Goal: Task Accomplishment & Management: Manage account settings

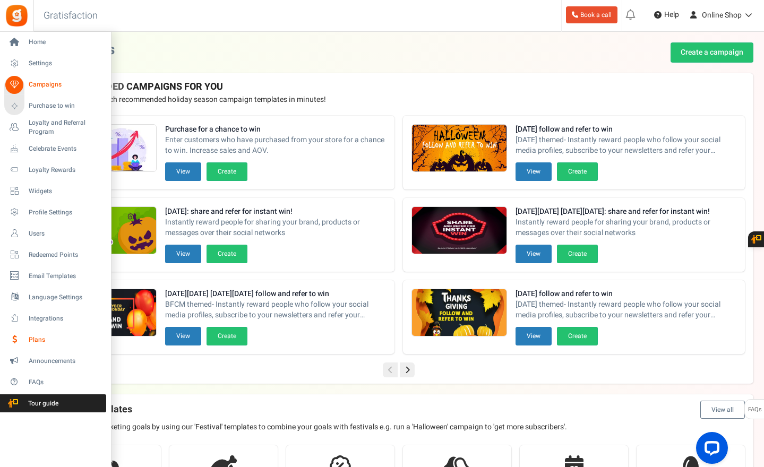
click at [32, 339] on span "Plans" at bounding box center [66, 339] width 74 height 9
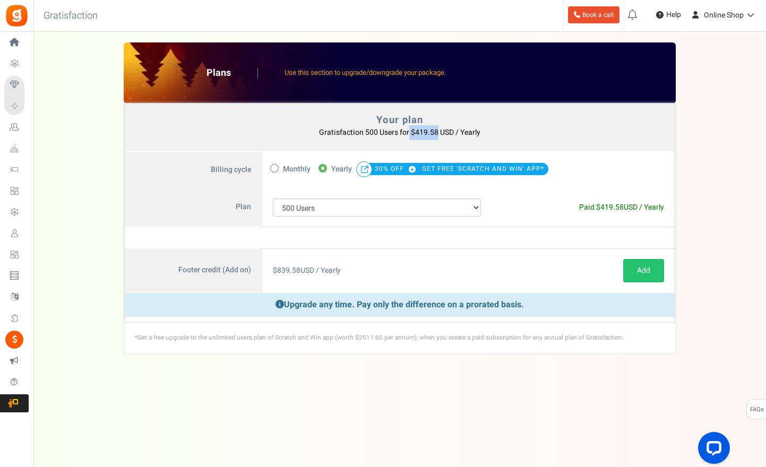
drag, startPoint x: 409, startPoint y: 133, endPoint x: 436, endPoint y: 125, distance: 28.2
click at [436, 125] on p "Gratisfaction 500 Users for $419.58 USD / Yearly You currently have: Active cou…" at bounding box center [400, 132] width 528 height 15
copy b "$419.58"
click at [438, 382] on div "Under maintenance we will be back soon We apologize for any inconvenience. The …" at bounding box center [399, 212] width 732 height 361
click at [730, 14] on span "Online Shop" at bounding box center [724, 15] width 40 height 11
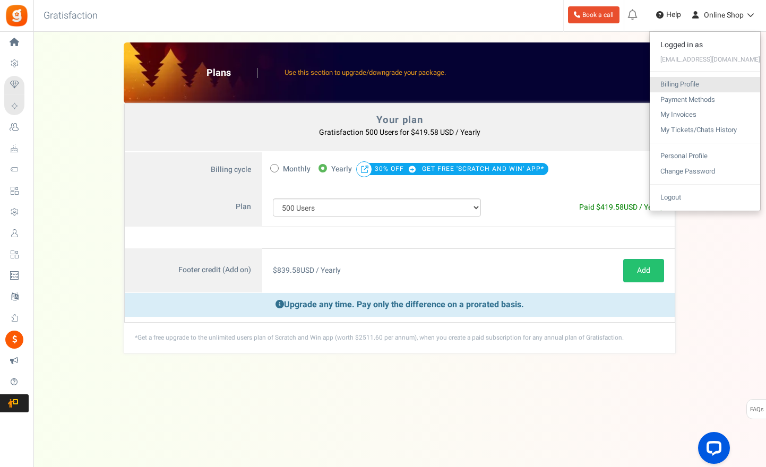
click at [695, 79] on link "Billing Profile" at bounding box center [705, 84] width 110 height 15
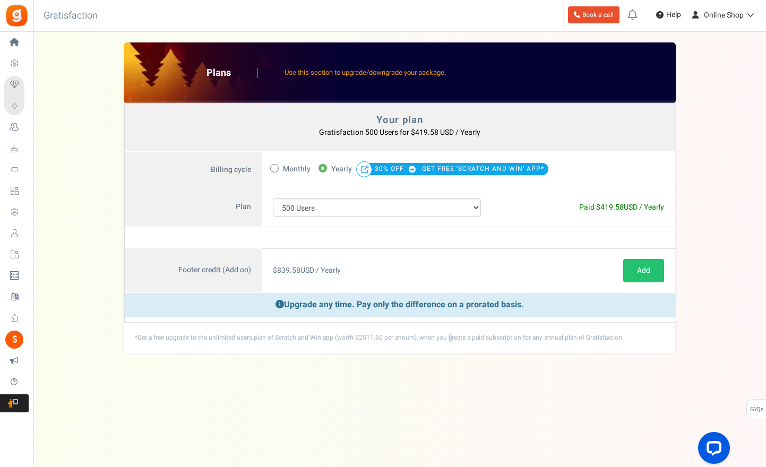
click at [410, 392] on div "View less View more × [NEW!] Include taxes and shipping when rewarding points f…" at bounding box center [383, 239] width 766 height 414
click at [714, 16] on span "Online Shop" at bounding box center [724, 15] width 40 height 11
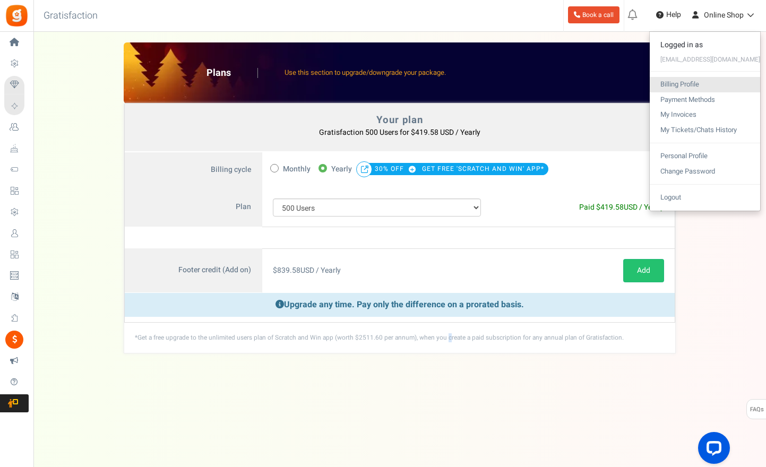
click at [702, 80] on link "Billing Profile" at bounding box center [705, 84] width 110 height 15
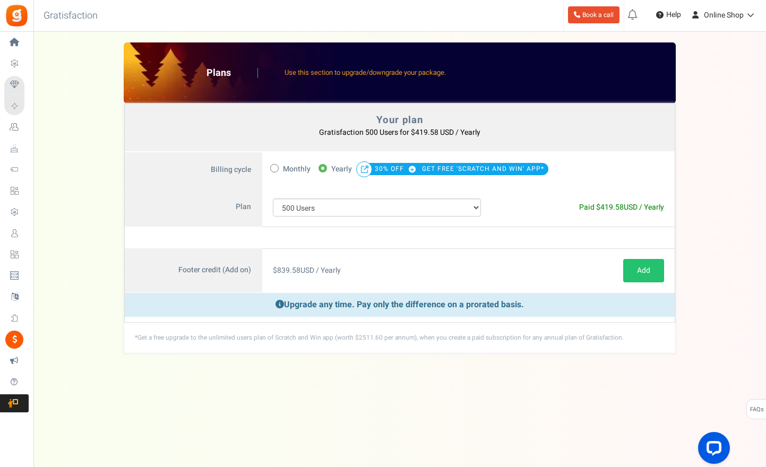
click at [738, 132] on div "Your plan - Gratisfaction 500 Users : $419.58 USD / Yearly Coupon [[]] Plans Us…" at bounding box center [399, 197] width 711 height 311
click at [588, 118] on h4 "Your plan" at bounding box center [400, 120] width 528 height 11
click at [755, 20] on link "Online Shop" at bounding box center [724, 14] width 74 height 17
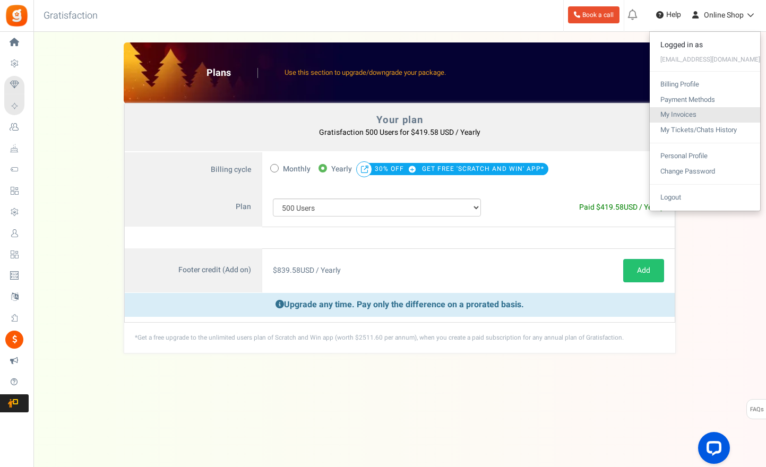
click at [708, 112] on link "My Invoices" at bounding box center [705, 114] width 110 height 15
